Goal: Navigation & Orientation: Find specific page/section

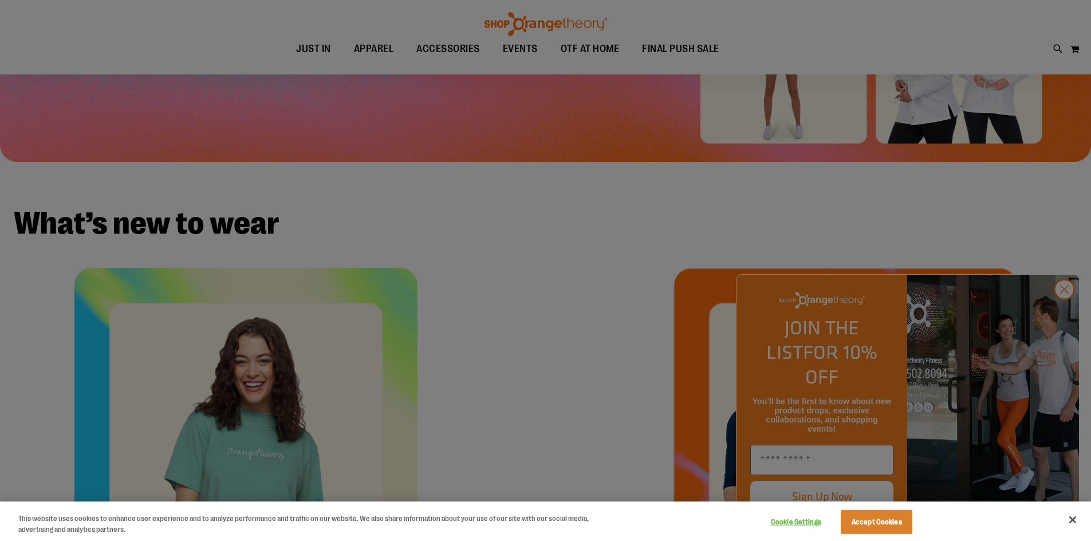
scroll to position [744, 0]
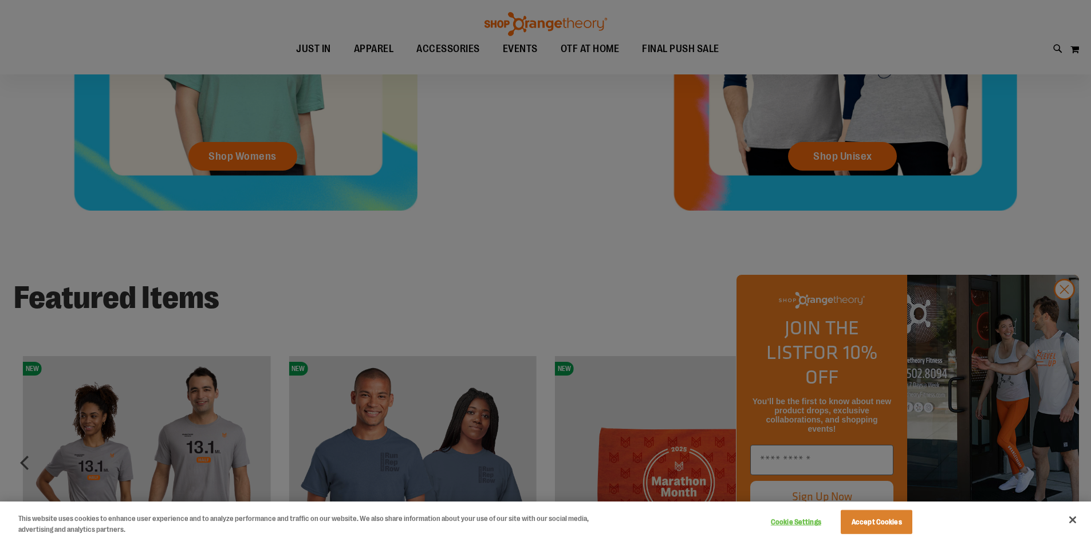
click at [1081, 315] on div at bounding box center [545, 270] width 1091 height 541
click at [1069, 314] on div at bounding box center [545, 270] width 1091 height 541
click at [1064, 312] on div at bounding box center [545, 270] width 1091 height 541
click at [423, 89] on div at bounding box center [545, 270] width 1091 height 541
click at [1073, 516] on button "Close" at bounding box center [1072, 519] width 25 height 25
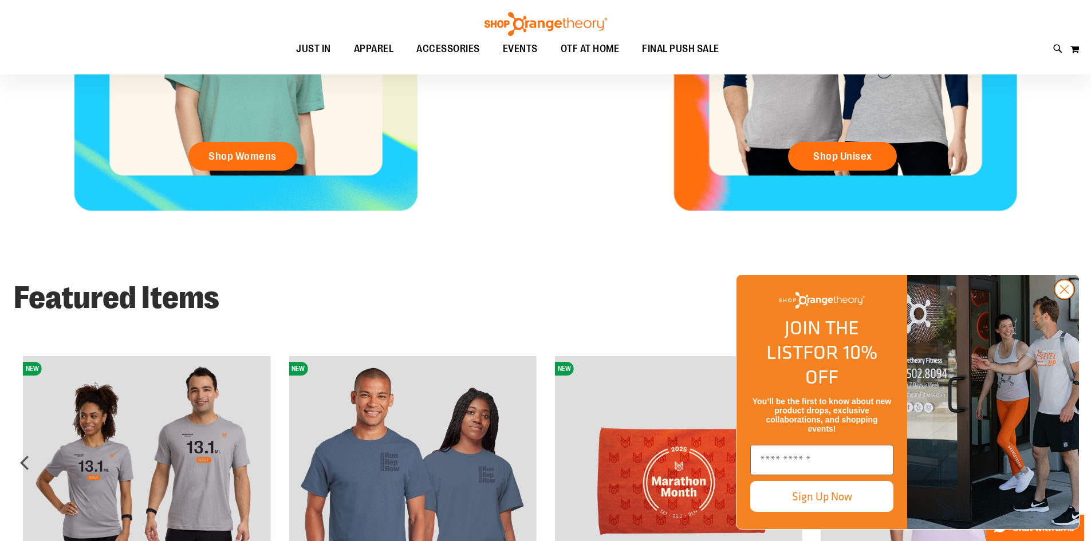
click at [1061, 299] on circle "Close dialog" at bounding box center [1064, 289] width 19 height 19
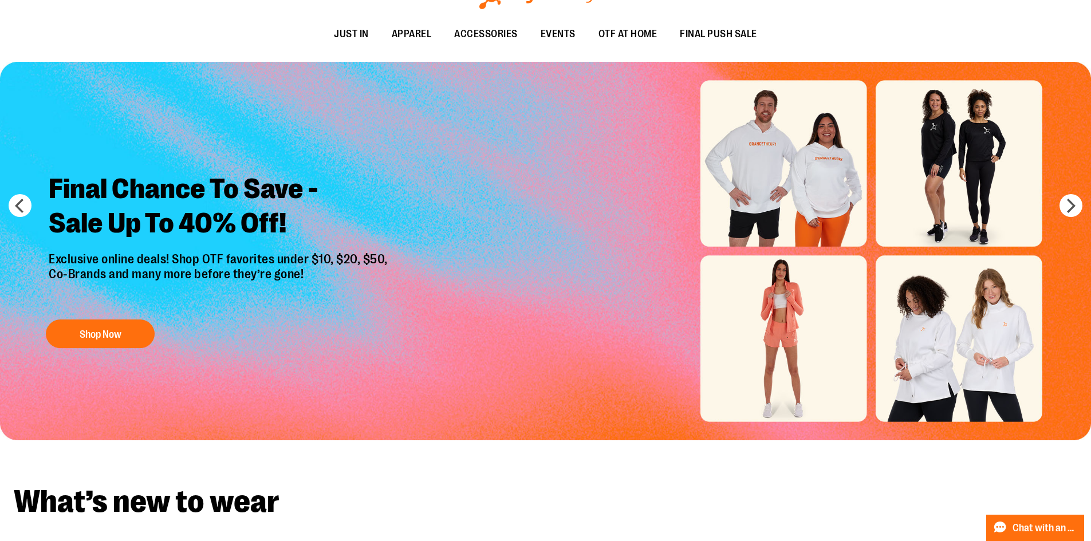
scroll to position [0, 0]
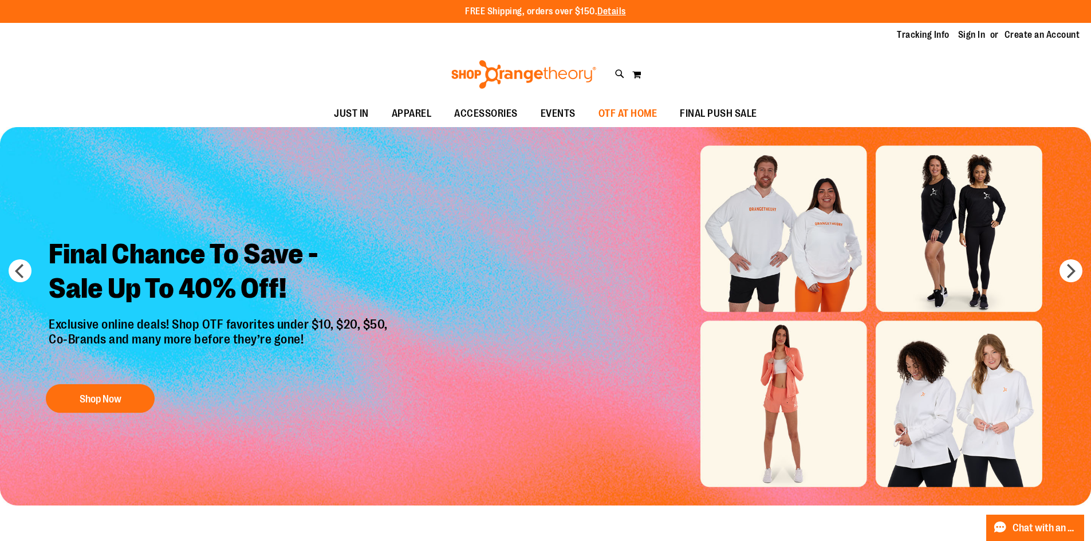
click at [601, 116] on span "OTF AT HOME" at bounding box center [627, 114] width 59 height 26
